Goal: Task Accomplishment & Management: Manage account settings

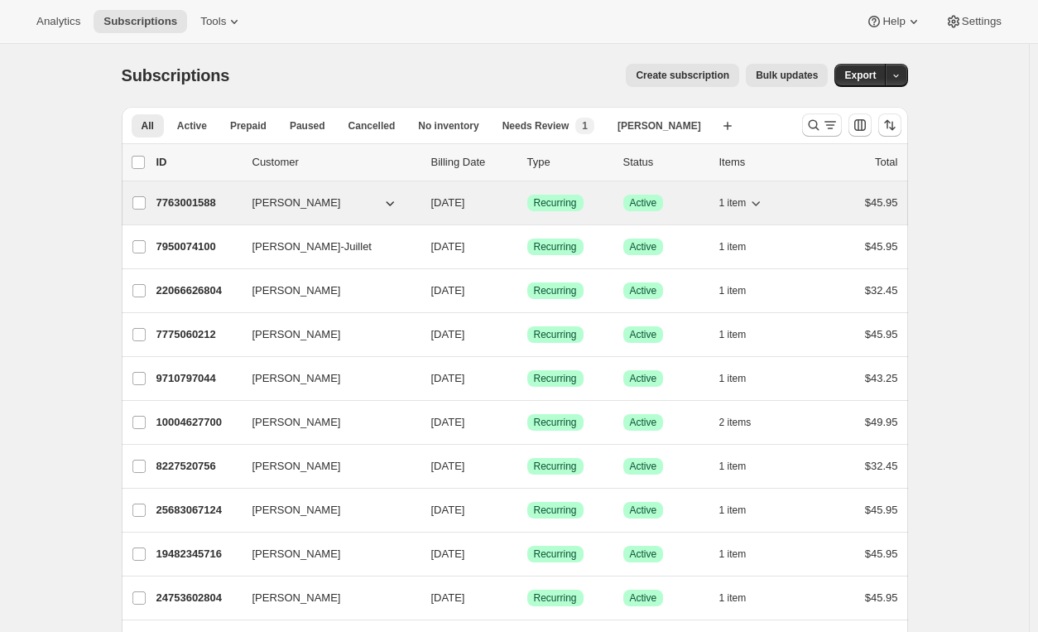
click at [761, 203] on icon "button" at bounding box center [756, 203] width 17 height 17
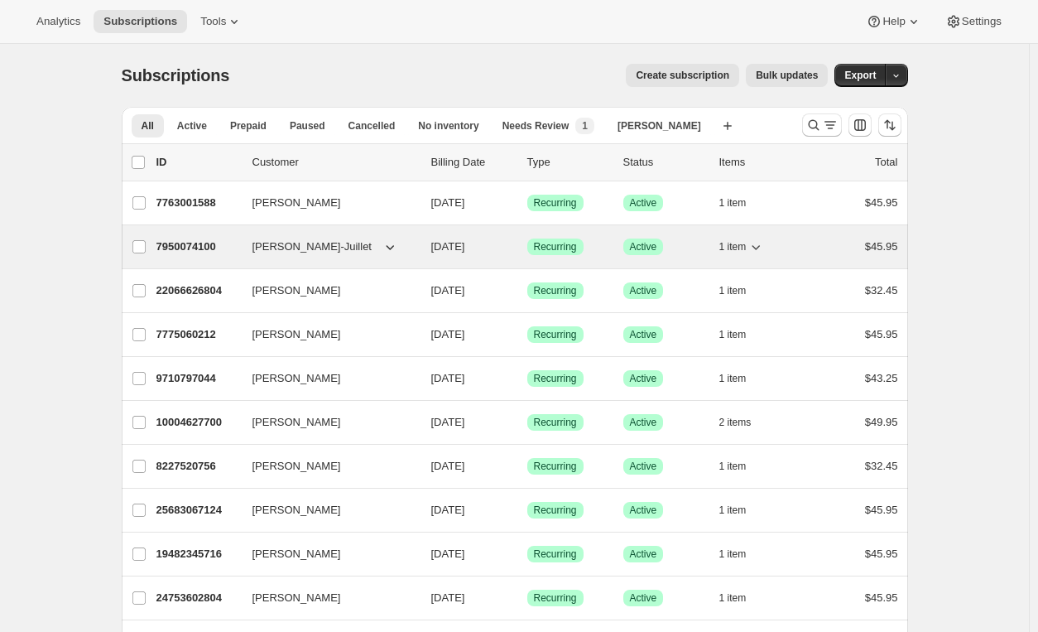
click at [760, 244] on icon "button" at bounding box center [756, 246] width 17 height 17
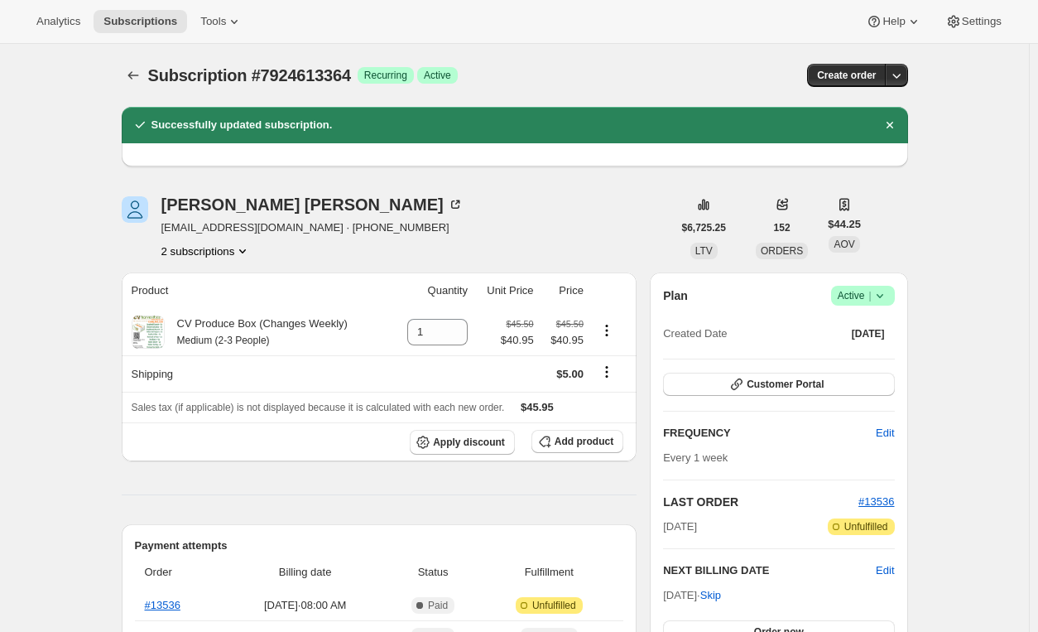
scroll to position [126, 0]
